Goal: Task Accomplishment & Management: Use online tool/utility

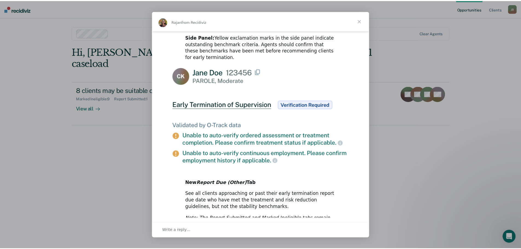
scroll to position [251, 0]
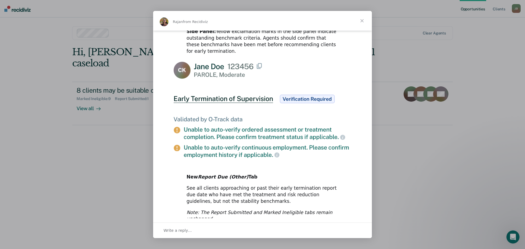
click at [362, 19] on span "Close" at bounding box center [362, 21] width 20 height 20
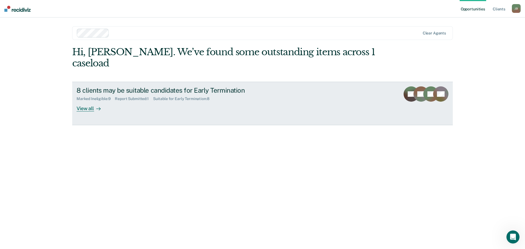
click at [91, 105] on div "View all" at bounding box center [92, 106] width 31 height 11
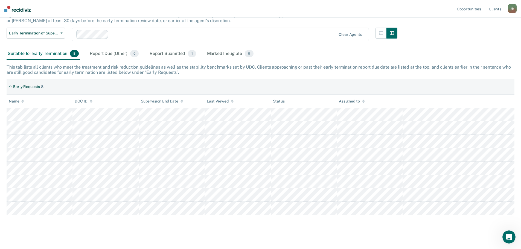
scroll to position [33, 0]
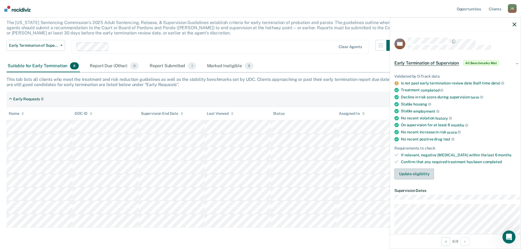
click at [412, 179] on button "Update eligibility" at bounding box center [414, 173] width 40 height 11
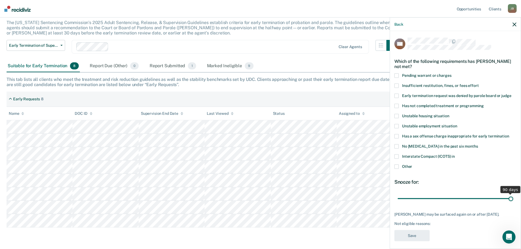
drag, startPoint x: 428, startPoint y: 205, endPoint x: 527, endPoint y: 212, distance: 99.2
type input "90"
click at [513, 203] on input "range" at bounding box center [454, 199] width 115 height 10
click at [394, 139] on span at bounding box center [396, 136] width 4 height 4
click at [509, 134] on input "Has a sex offense charge inappropriate for early termination" at bounding box center [509, 134] width 0 height 0
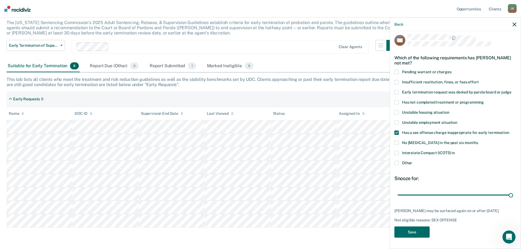
scroll to position [18, 0]
click at [410, 232] on button "Save" at bounding box center [411, 232] width 35 height 11
